Goal: Navigation & Orientation: Go to known website

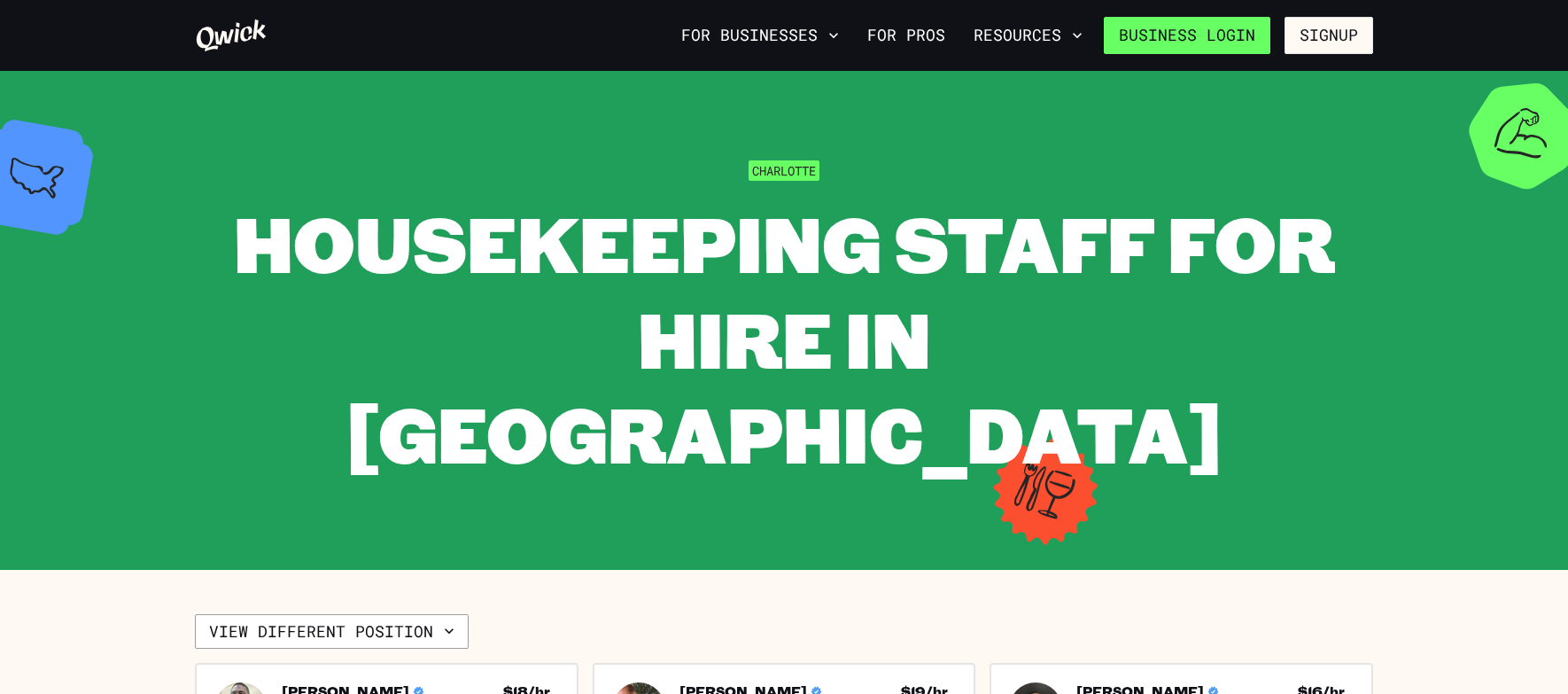
click at [1210, 34] on link "Business Login" at bounding box center [1186, 36] width 166 height 37
